Goal: Navigation & Orientation: Find specific page/section

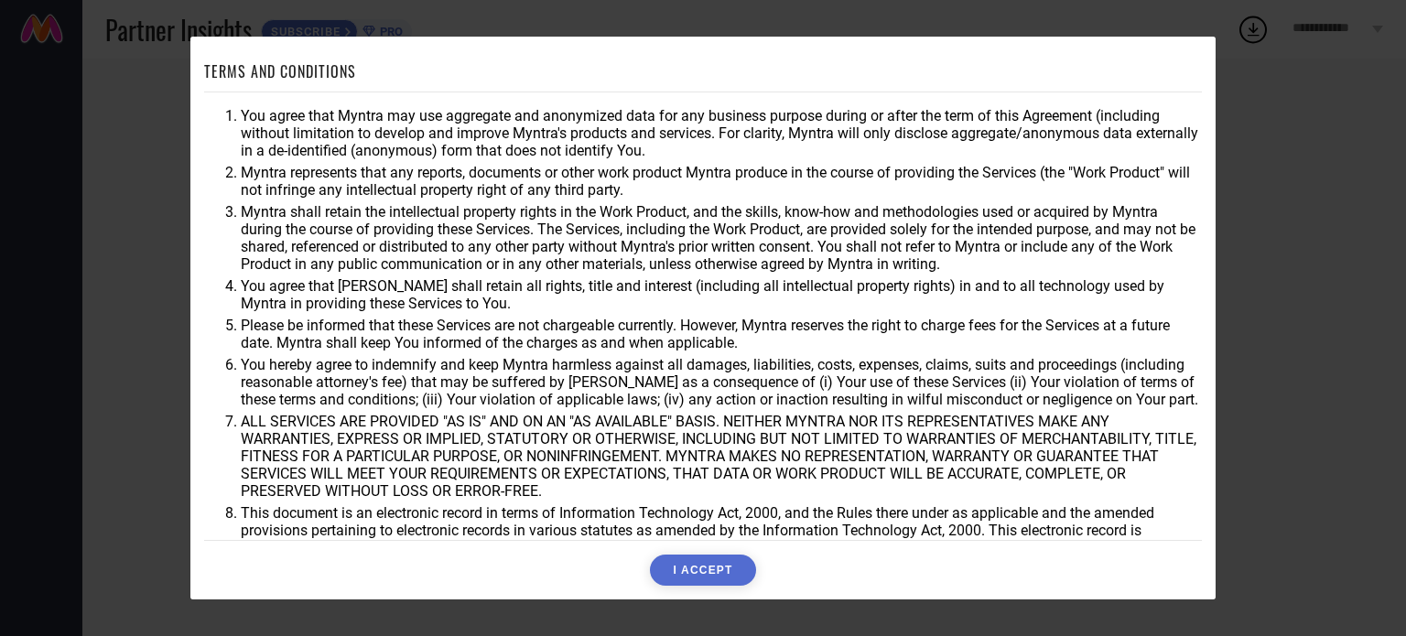
click at [1337, 140] on div "TERMS AND CONDITIONS You agree that Myntra may use aggregate and anonymized dat…" at bounding box center [703, 318] width 1406 height 636
